Goal: Transaction & Acquisition: Download file/media

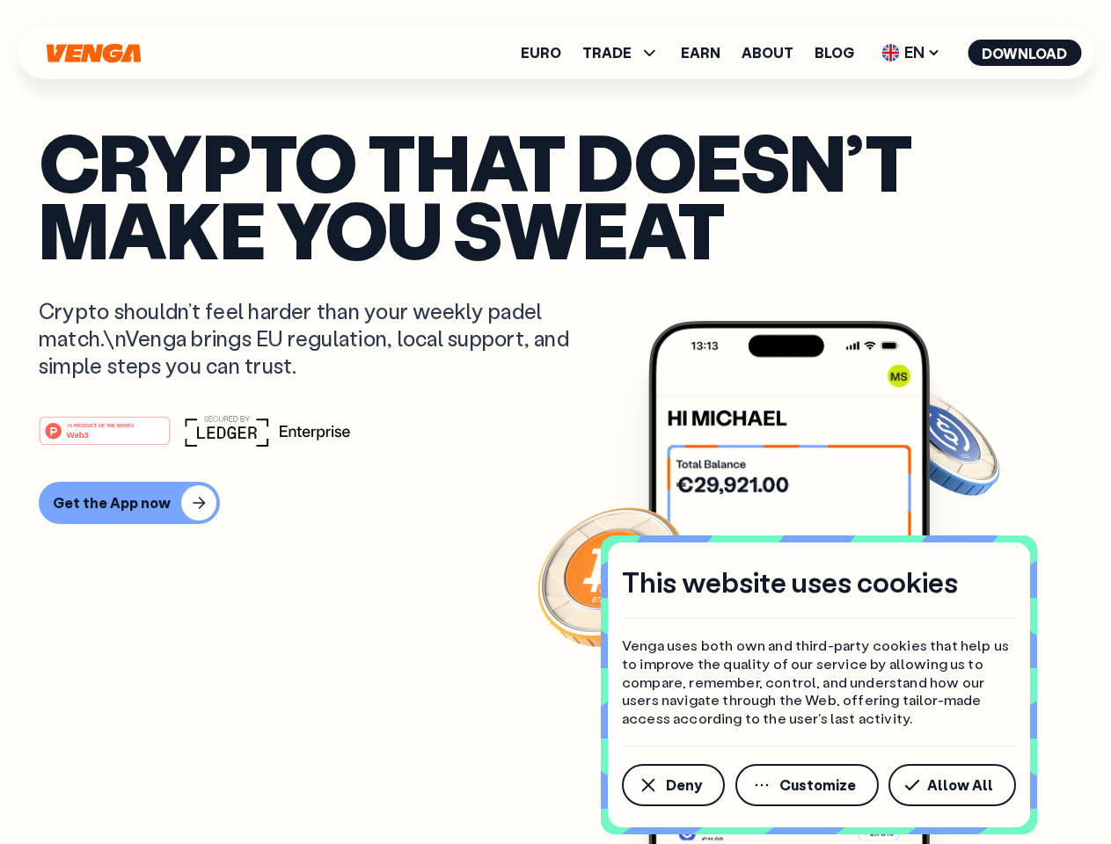
click at [555, 422] on div "#1 PRODUCT OF THE MONTH Web3" at bounding box center [555, 431] width 1033 height 32
click at [672, 785] on span "Deny" at bounding box center [684, 785] width 36 height 14
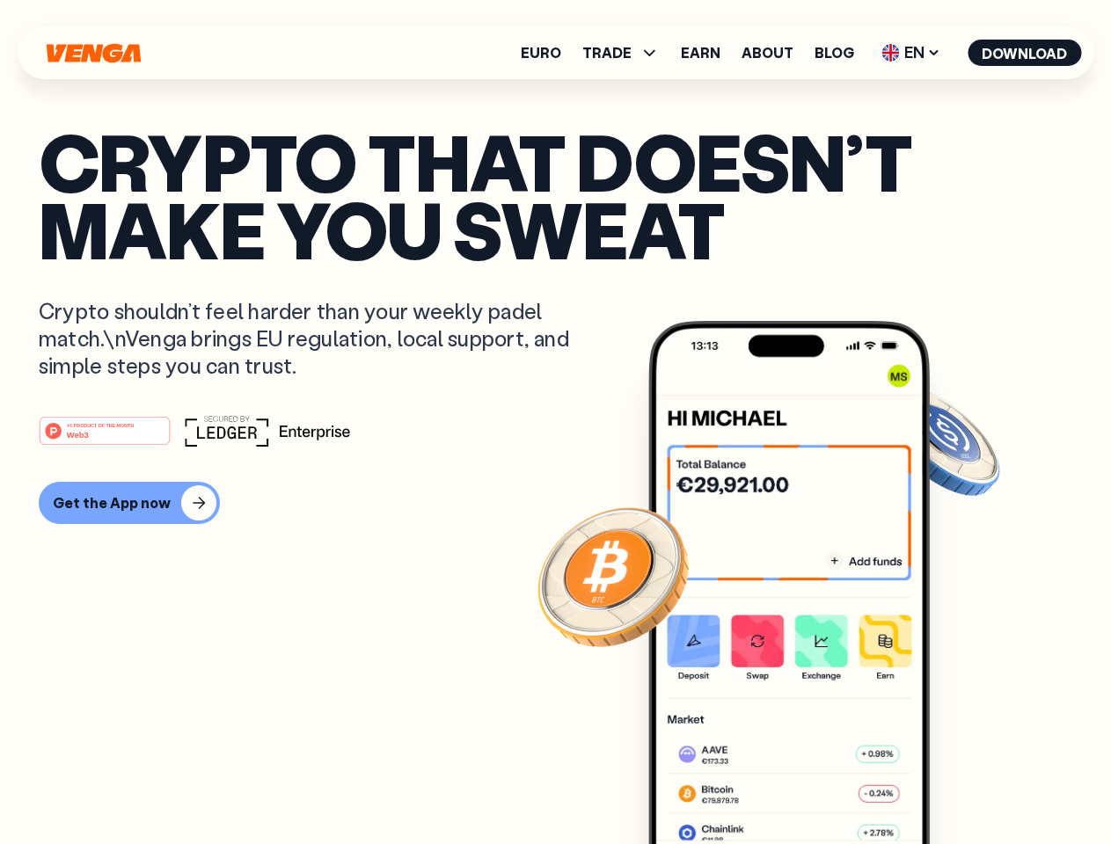
click at [808, 785] on img at bounding box center [788, 615] width 281 height 589
click at [955, 785] on article "Crypto that doesn’t make you sweat Crypto shouldn’t feel harder than your weekl…" at bounding box center [555, 458] width 1033 height 660
click at [626, 53] on span "TRADE" at bounding box center [606, 53] width 49 height 14
click at [911, 53] on span "EN" at bounding box center [910, 53] width 71 height 28
click at [1025, 53] on button "Download" at bounding box center [1023, 53] width 113 height 26
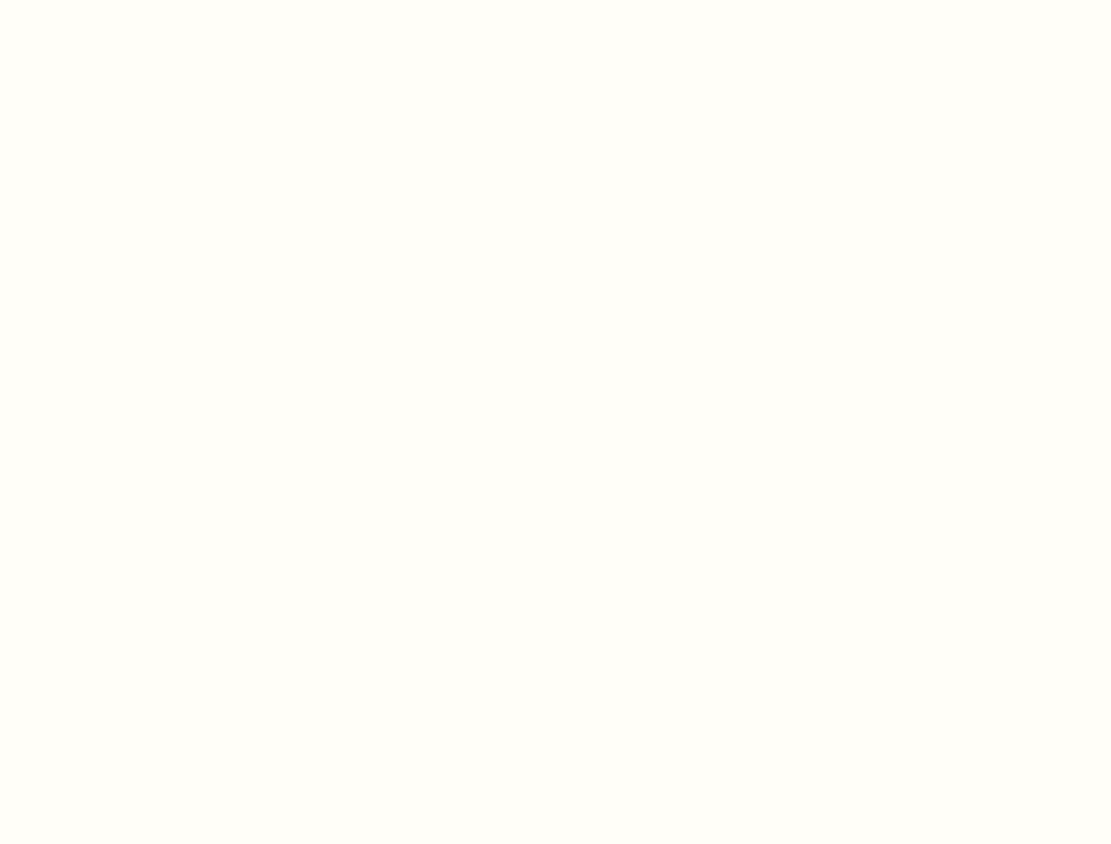
click at [555, 0] on html "This website uses cookies Venga uses both own and third-party cookies that help…" at bounding box center [555, 0] width 1111 height 0
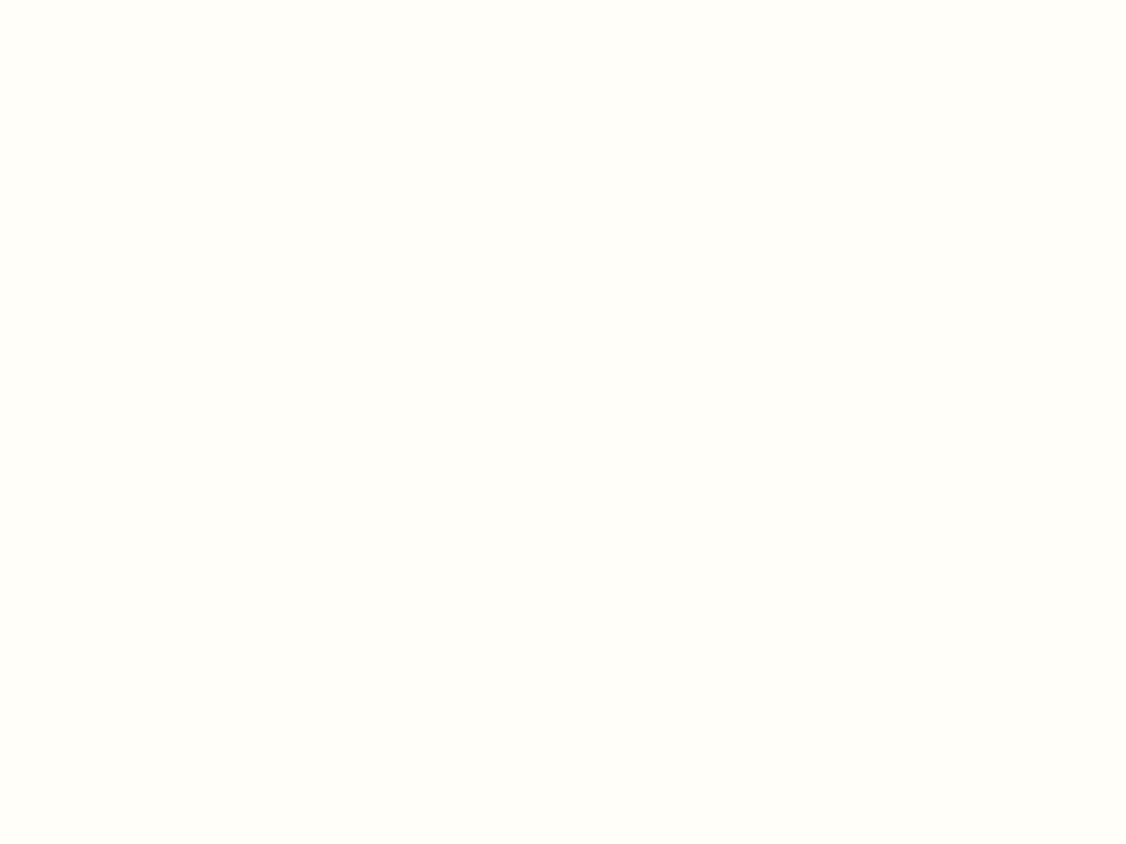
click at [127, 0] on html "This website uses cookies Venga uses both own and third-party cookies that help…" at bounding box center [563, 0] width 1126 height 0
click at [107, 0] on html "This website uses cookies Venga uses both own and third-party cookies that help…" at bounding box center [563, 0] width 1126 height 0
